Goal: Task Accomplishment & Management: Complete application form

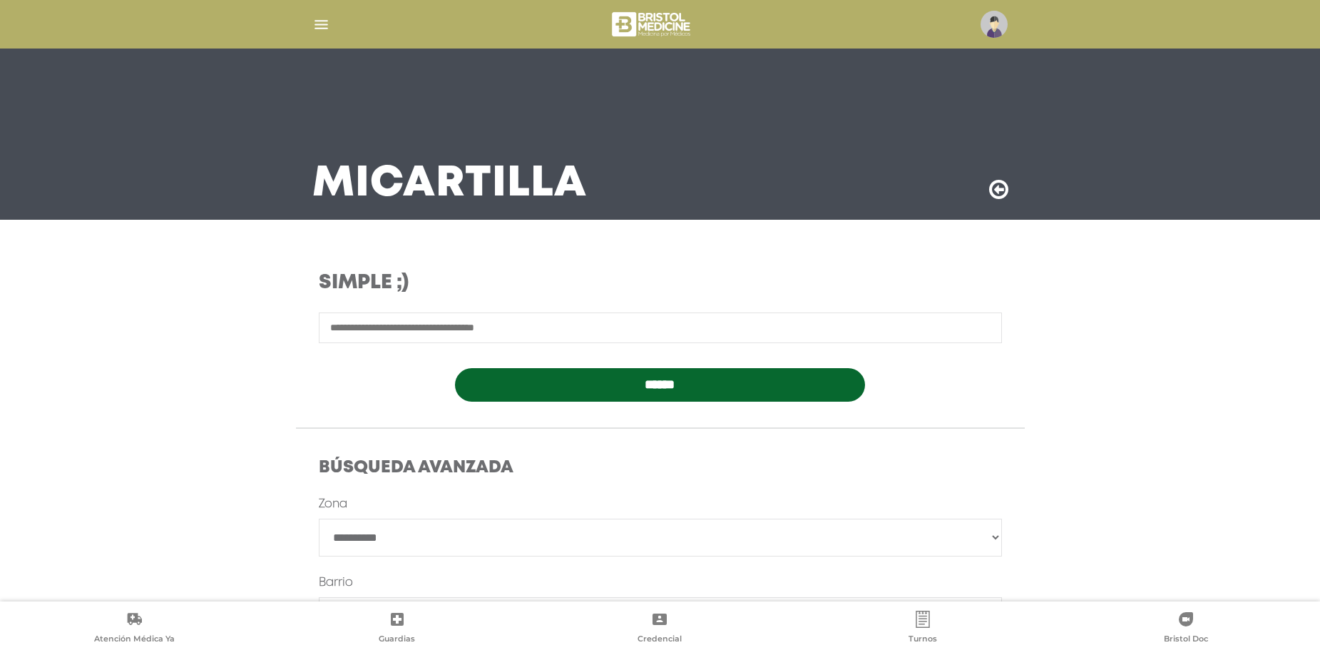
click at [325, 27] on img "button" at bounding box center [321, 25] width 18 height 18
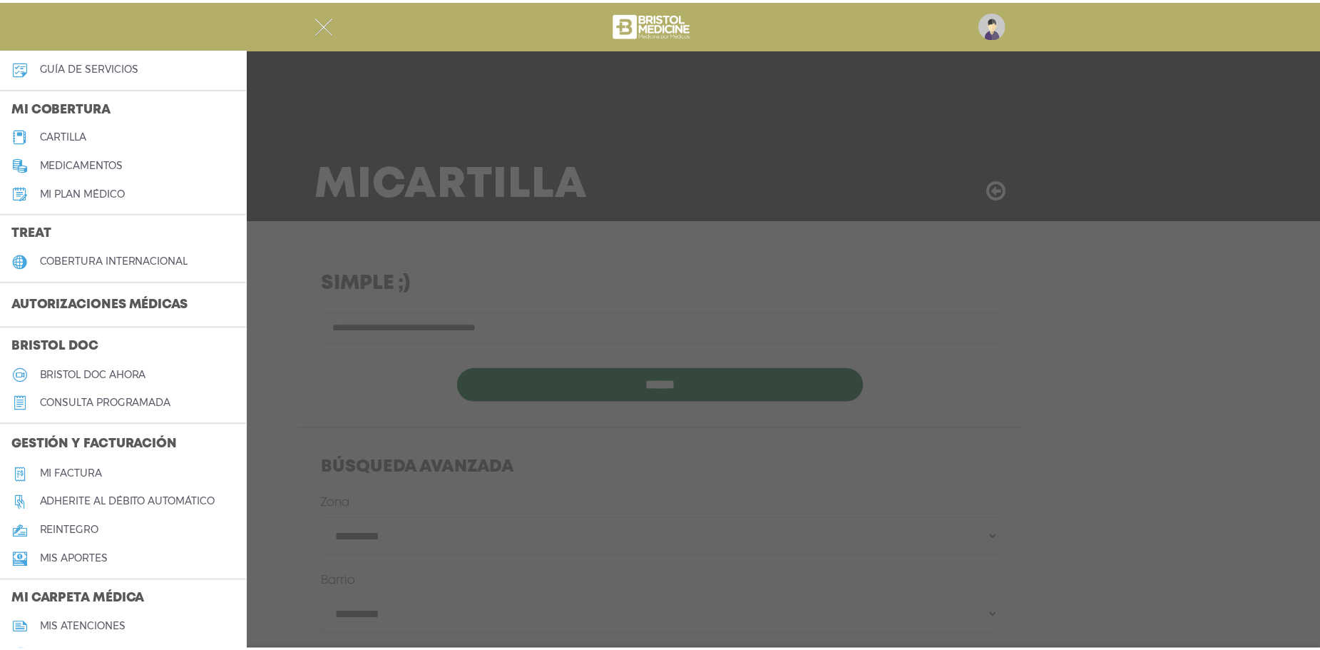
scroll to position [357, 0]
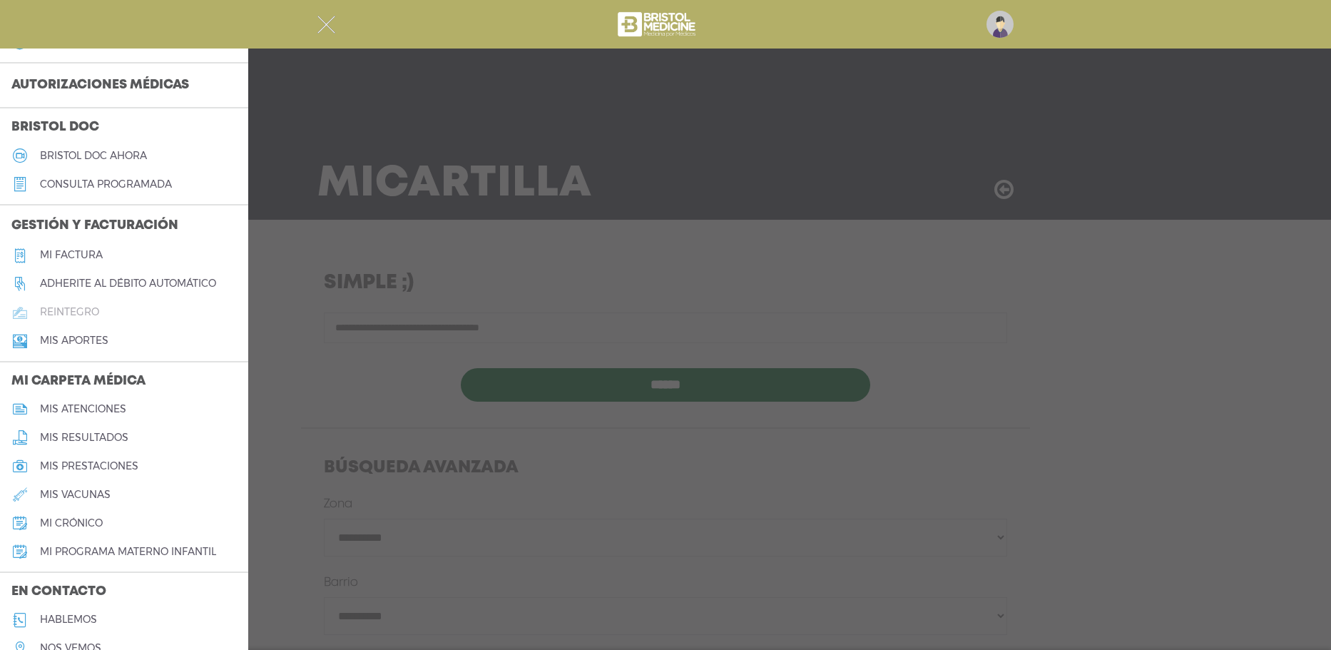
click at [85, 311] on h5 "reintegro" at bounding box center [69, 312] width 59 height 12
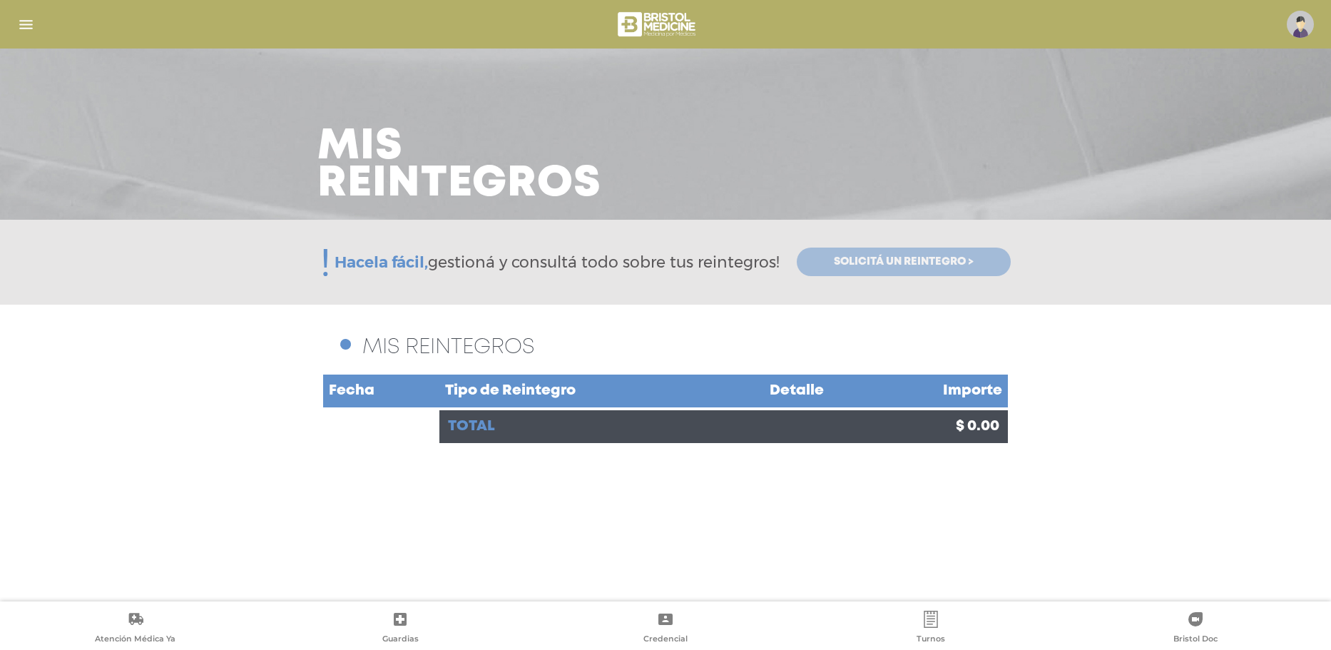
click at [853, 262] on span "Solicitá un reintegro >" at bounding box center [904, 261] width 140 height 13
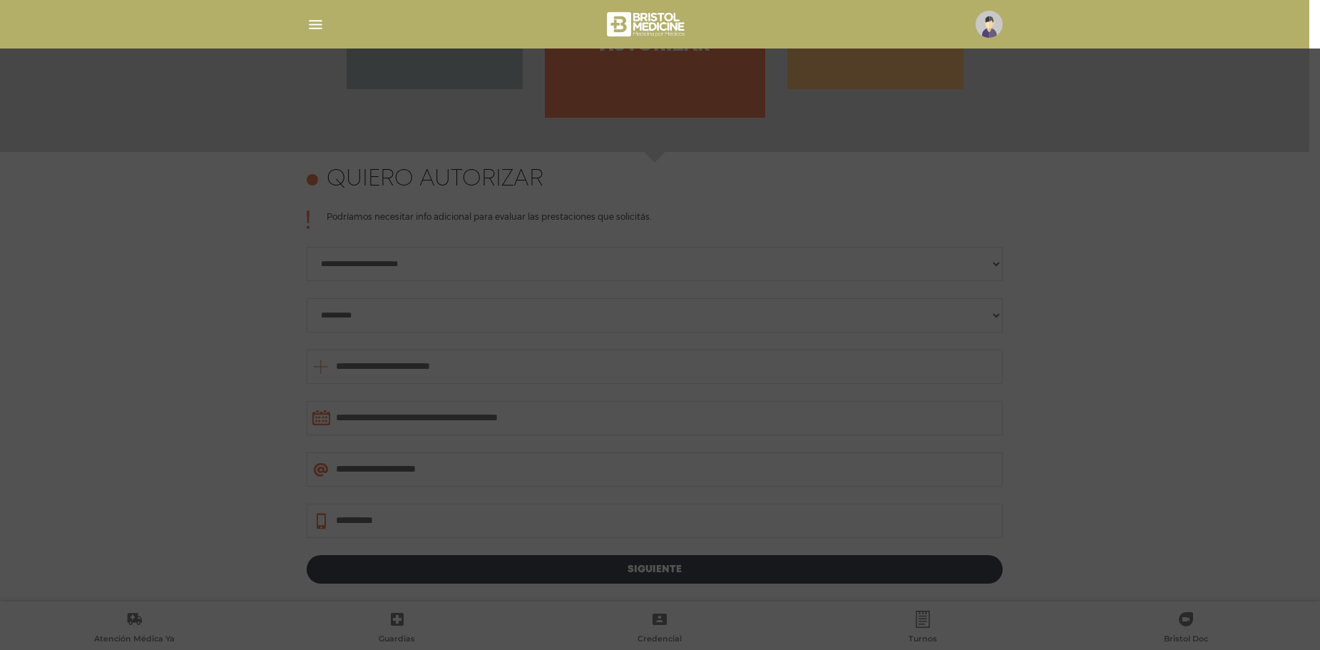
scroll to position [619, 0]
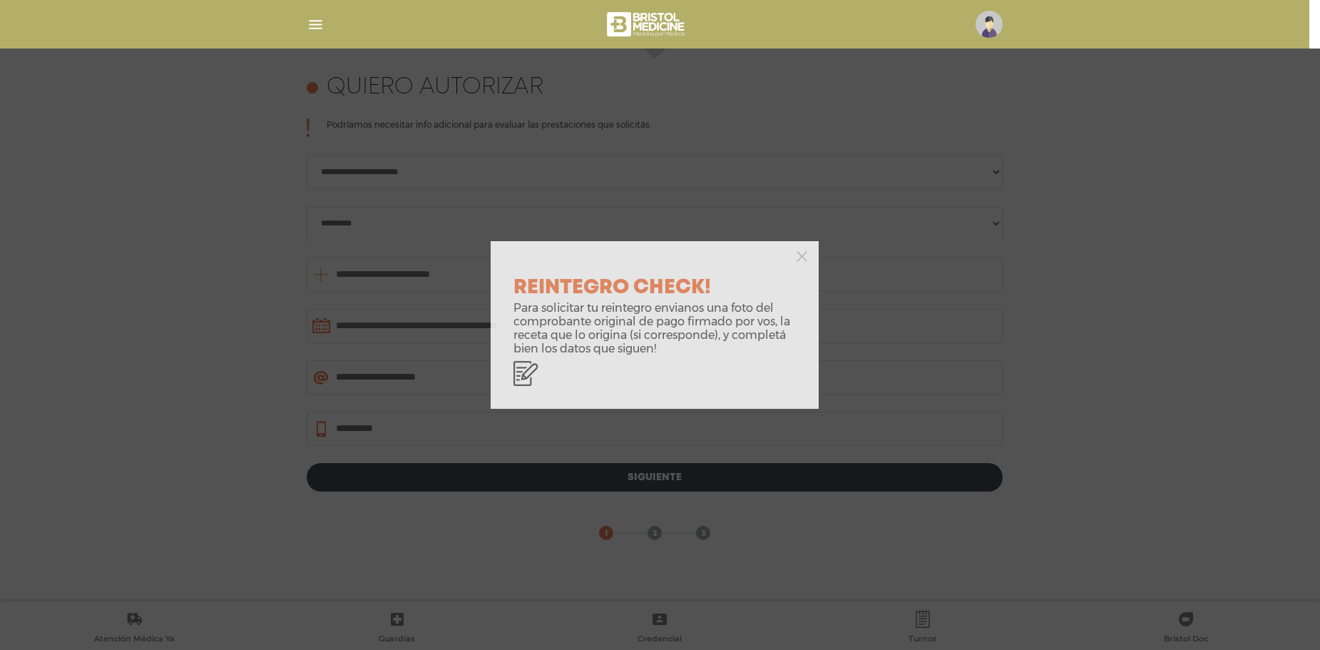
click at [807, 253] on div at bounding box center [655, 255] width 328 height 29
click at [802, 254] on icon "button" at bounding box center [802, 256] width 11 height 11
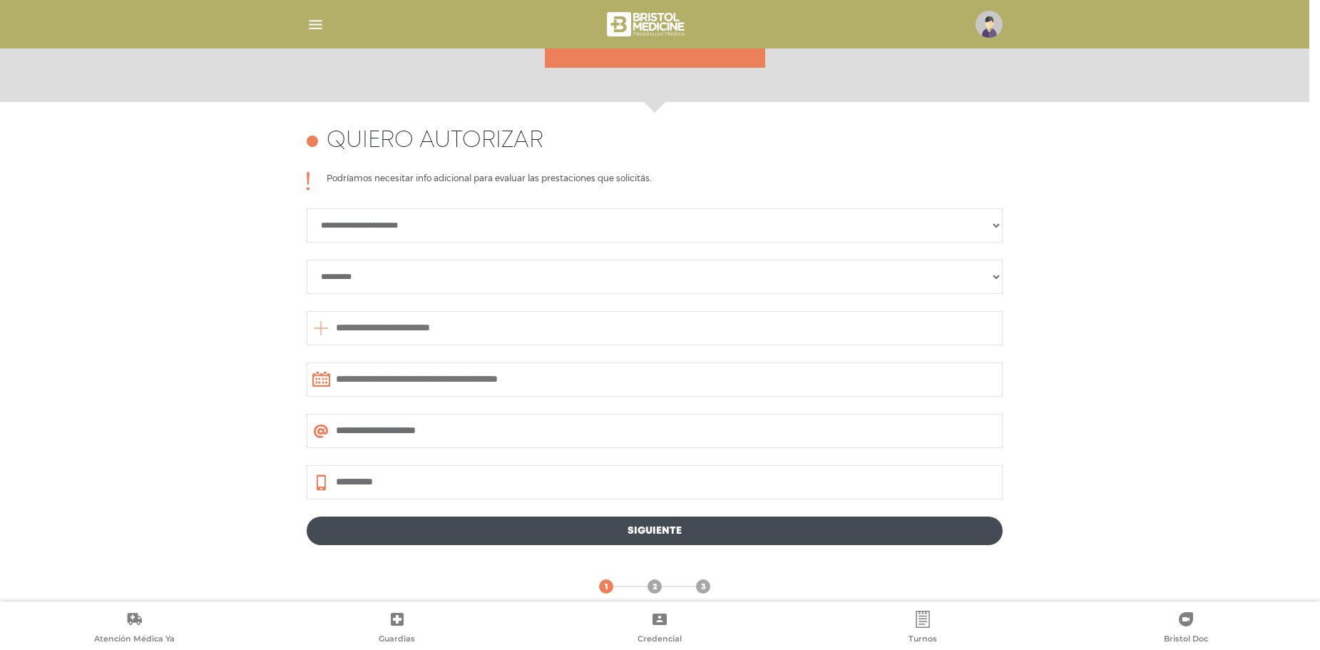
scroll to position [334, 0]
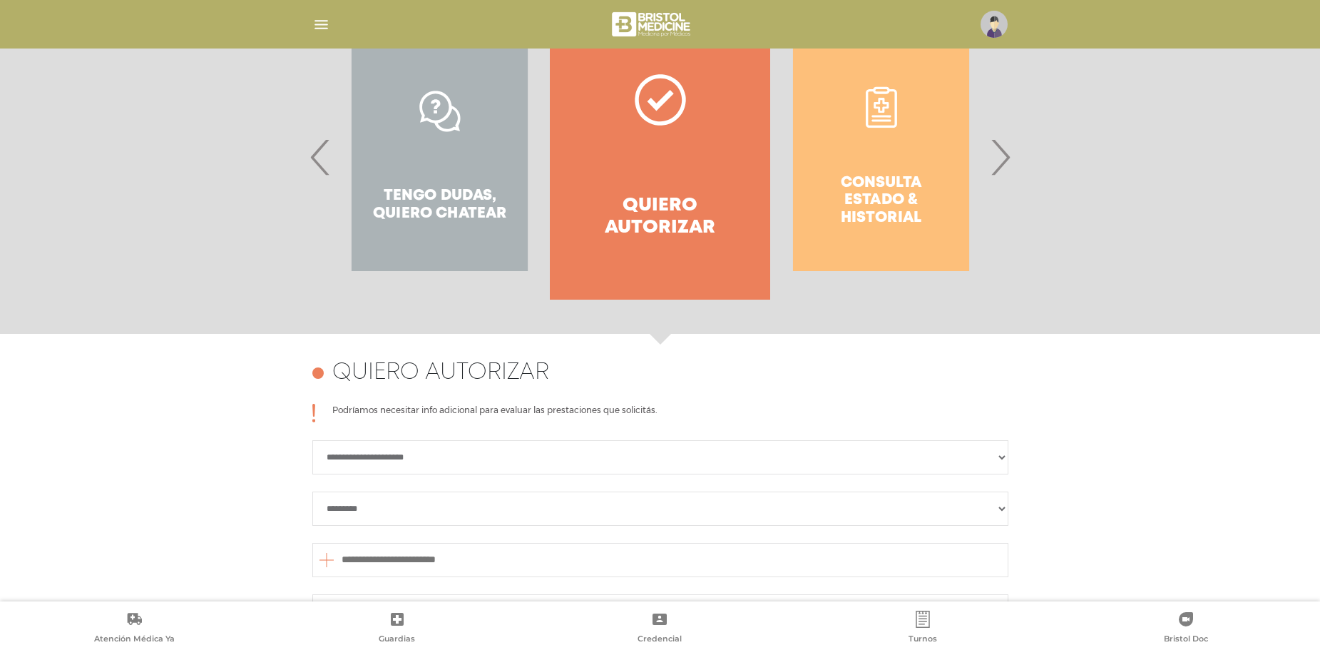
click at [1006, 156] on span "›" at bounding box center [1001, 156] width 28 height 77
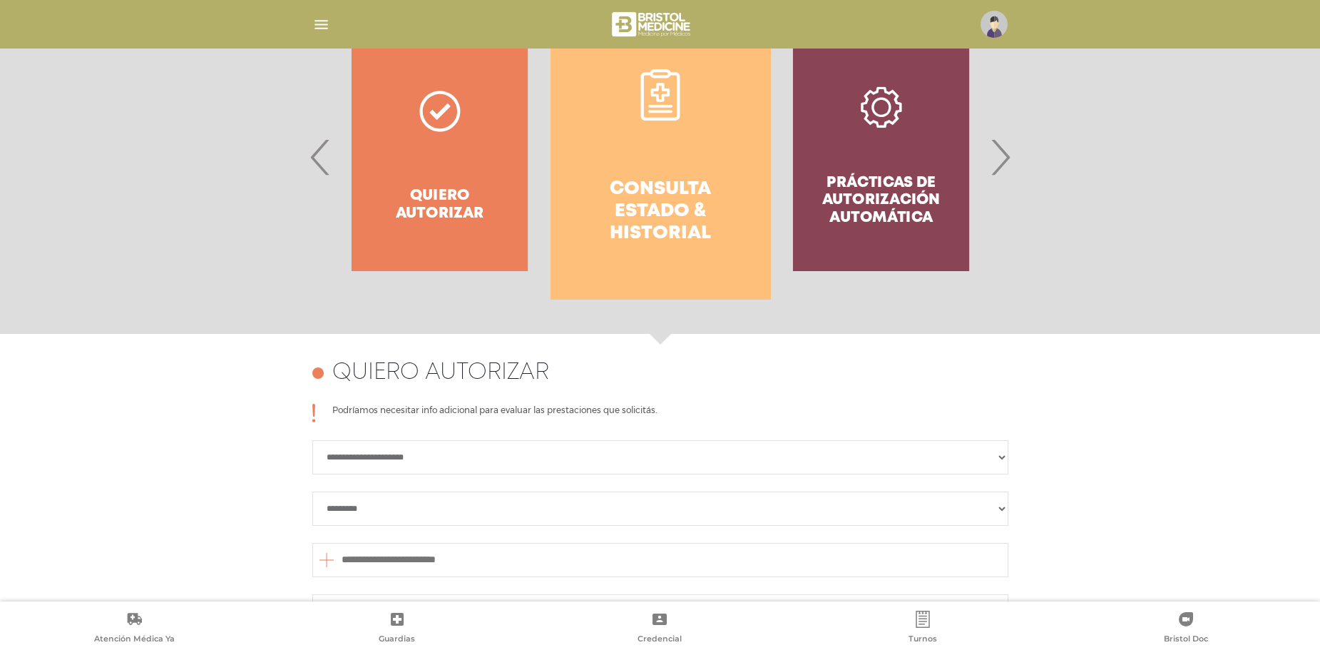
click at [683, 160] on link "Consulta estado & historial" at bounding box center [661, 156] width 220 height 285
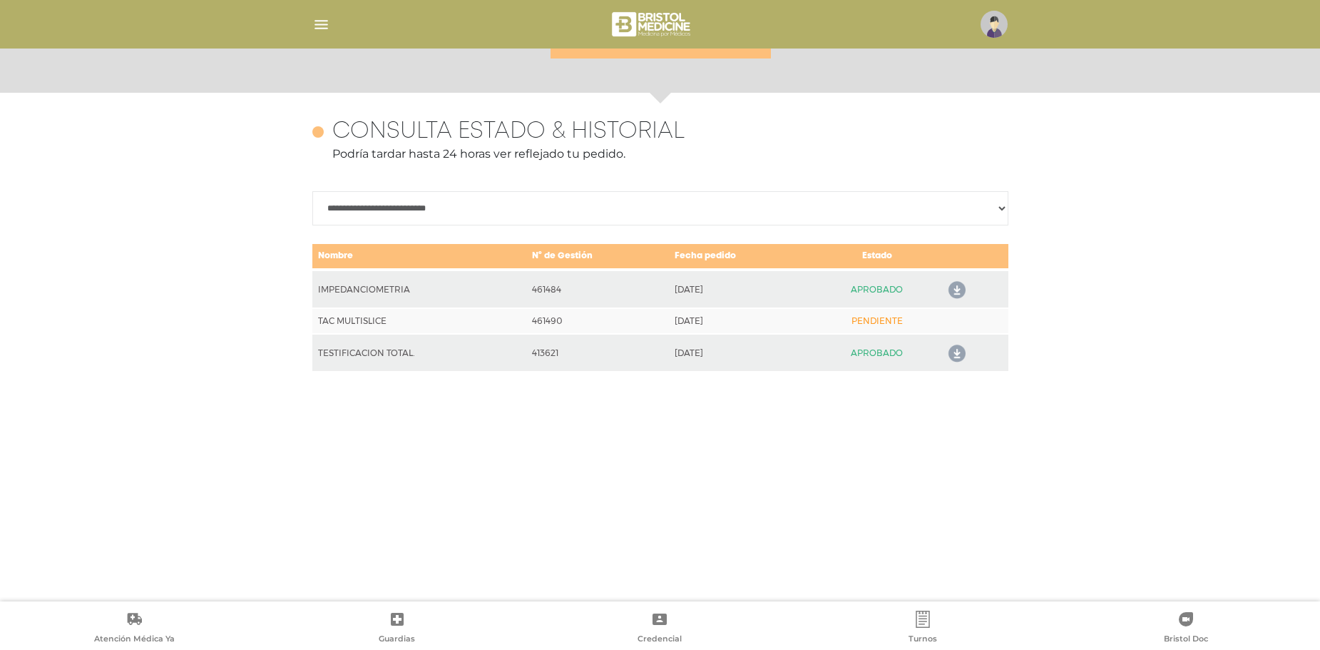
scroll to position [619, 0]
